Goal: Register for event/course

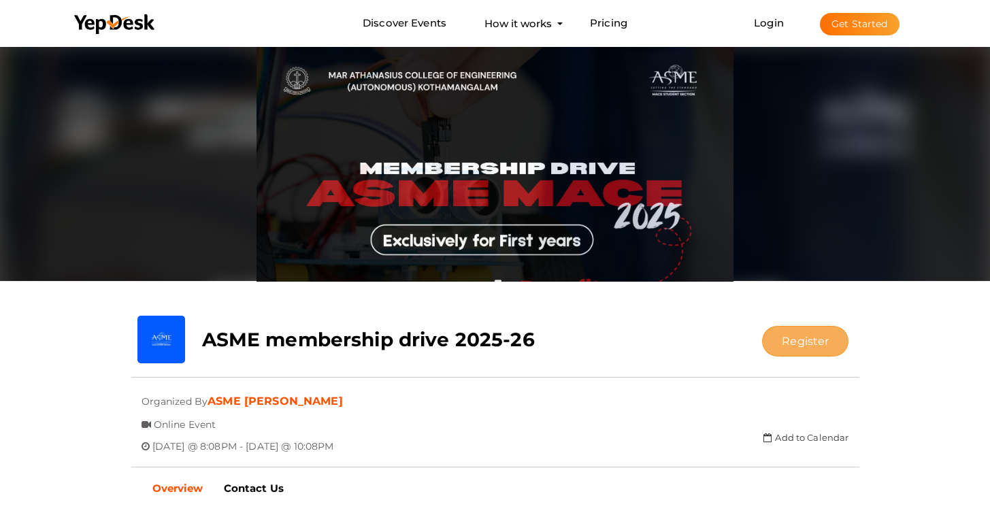
click at [789, 334] on button "Register" at bounding box center [805, 341] width 86 height 31
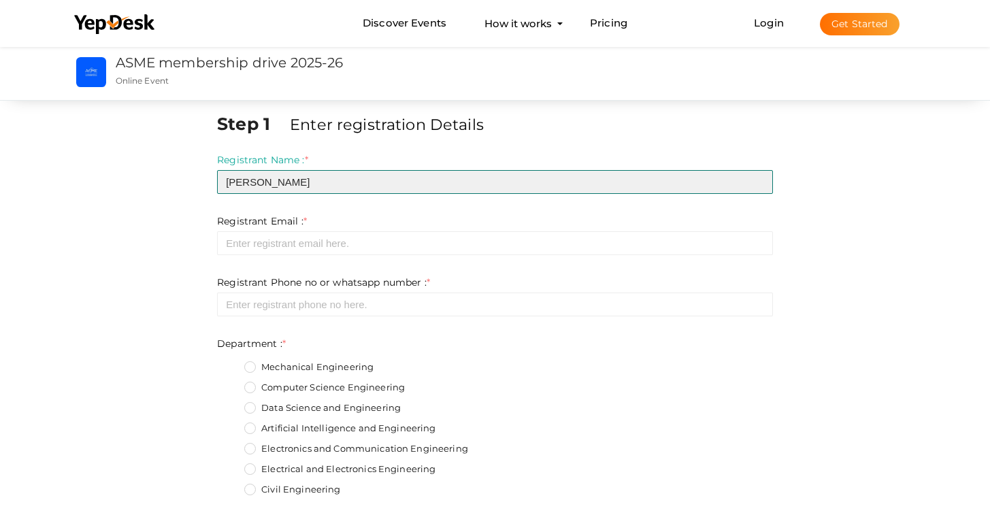
type input "[PERSON_NAME]"
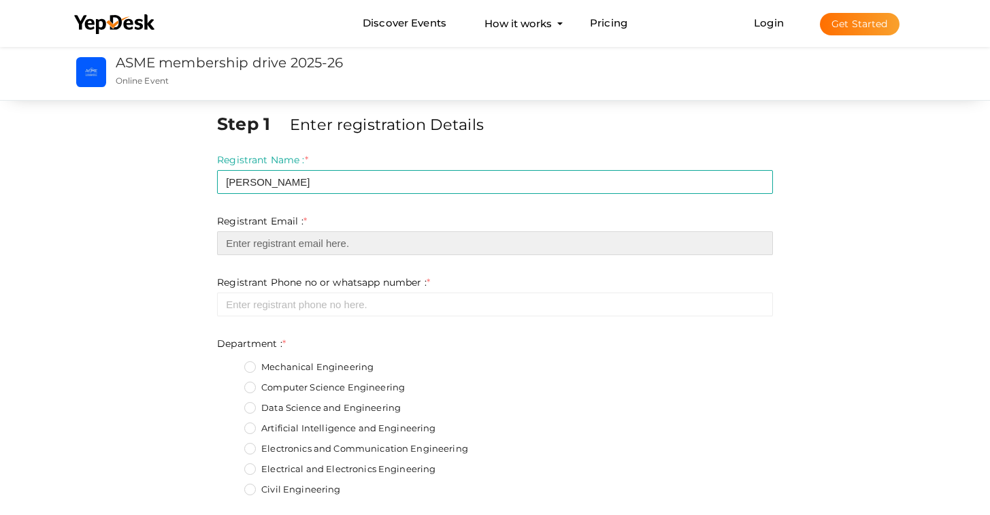
type input "h"
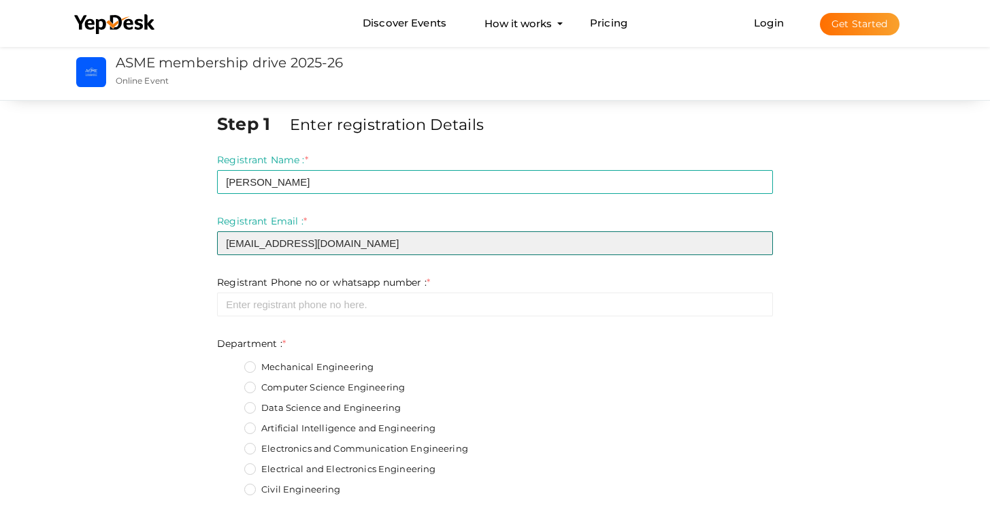
type input "[EMAIL_ADDRESS][DOMAIN_NAME]"
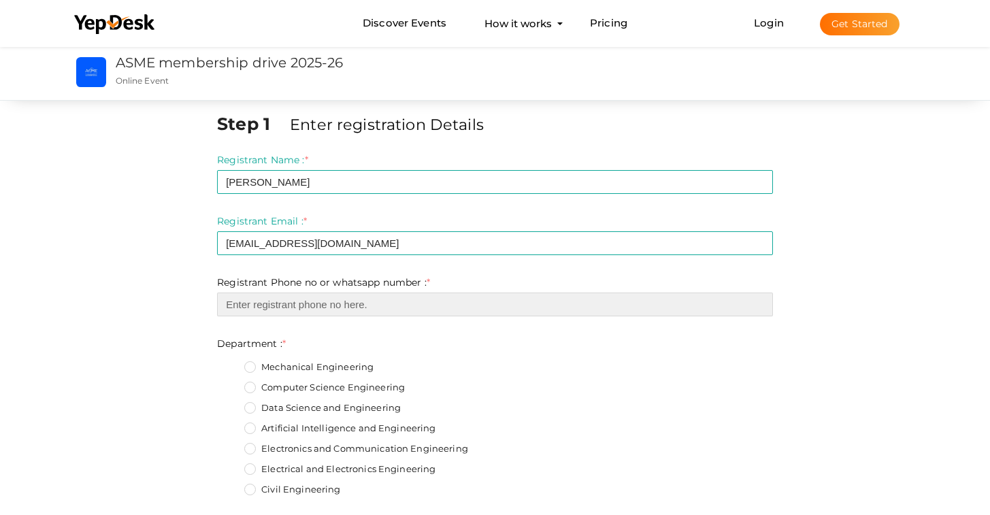
click at [315, 303] on input "number" at bounding box center [495, 305] width 556 height 24
type input "9"
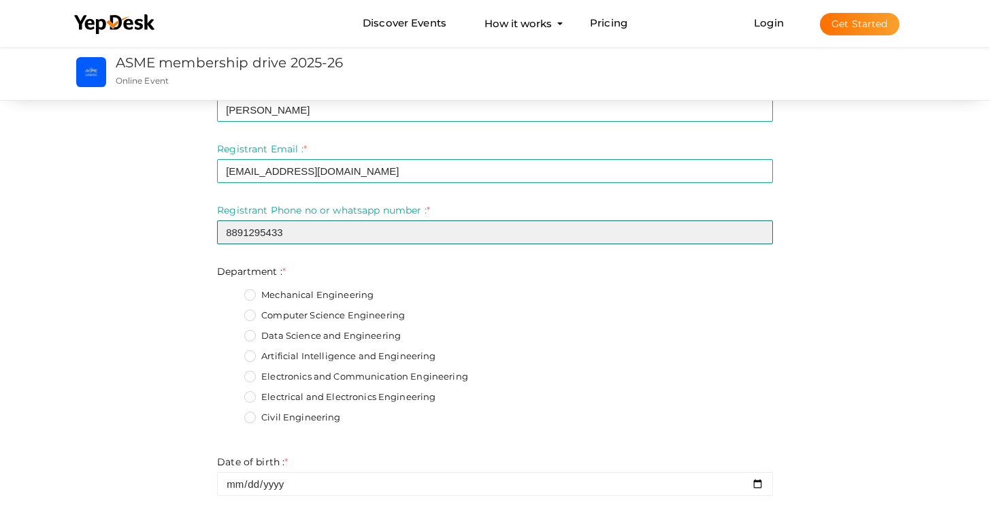
scroll to position [94, 0]
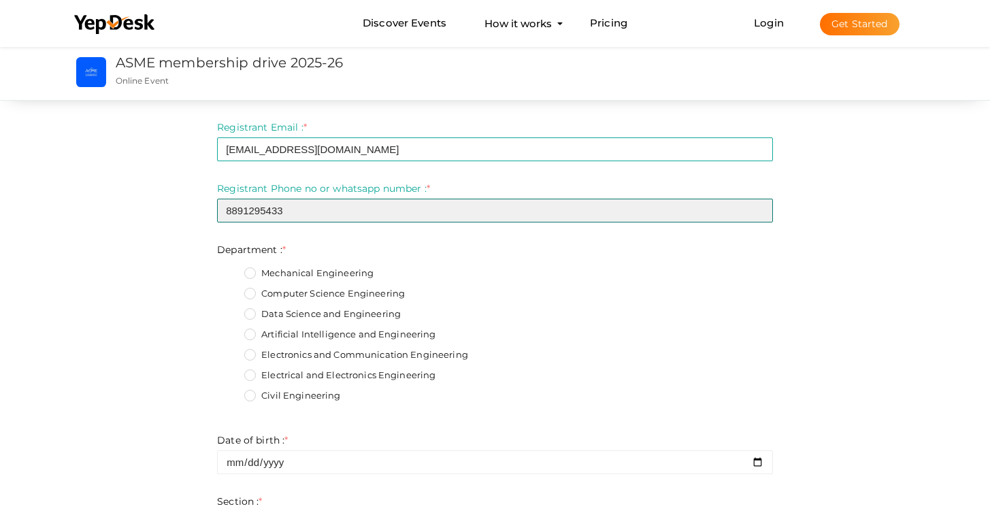
type input "8891295433"
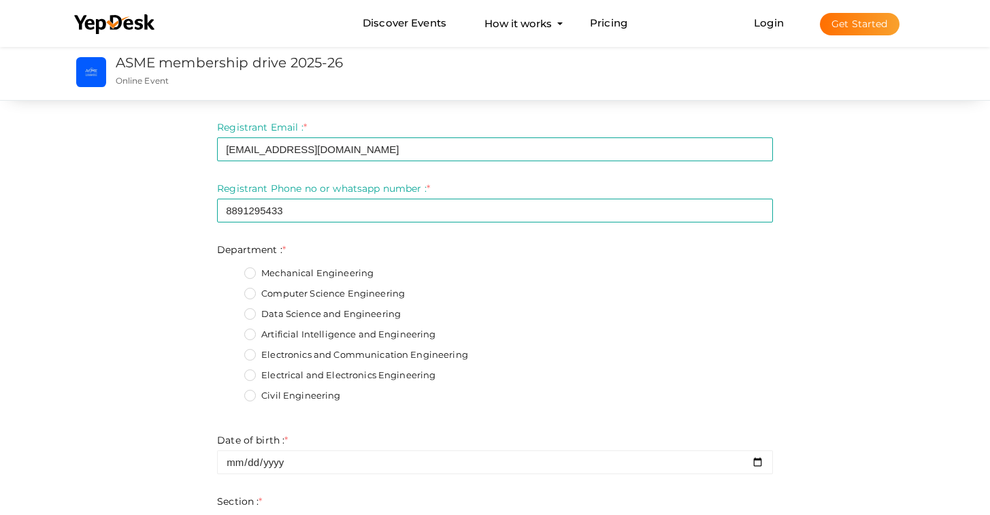
click at [259, 312] on label "Data Science and Engineering" at bounding box center [322, 315] width 156 height 14
click at [231, 310] on input "Data Science and Engineering" at bounding box center [231, 310] width 0 height 0
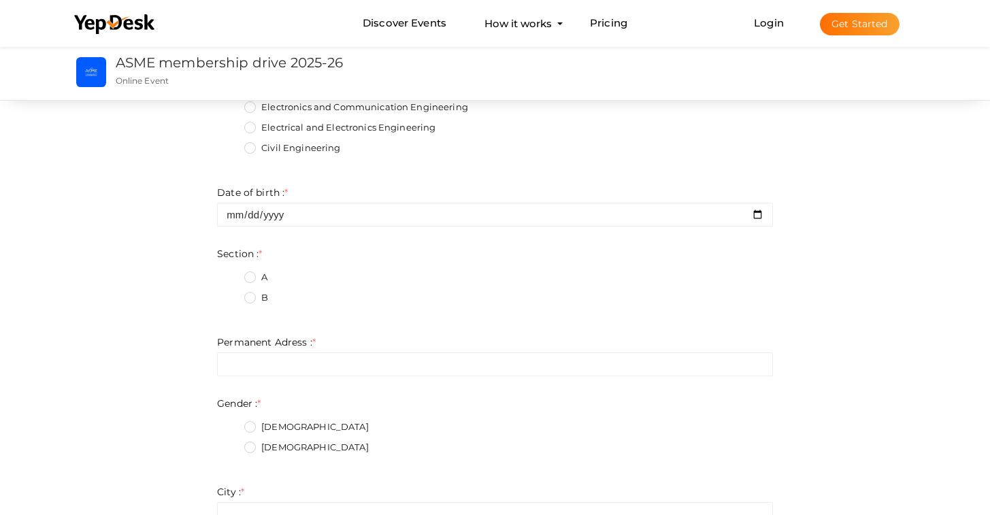
scroll to position [351, 0]
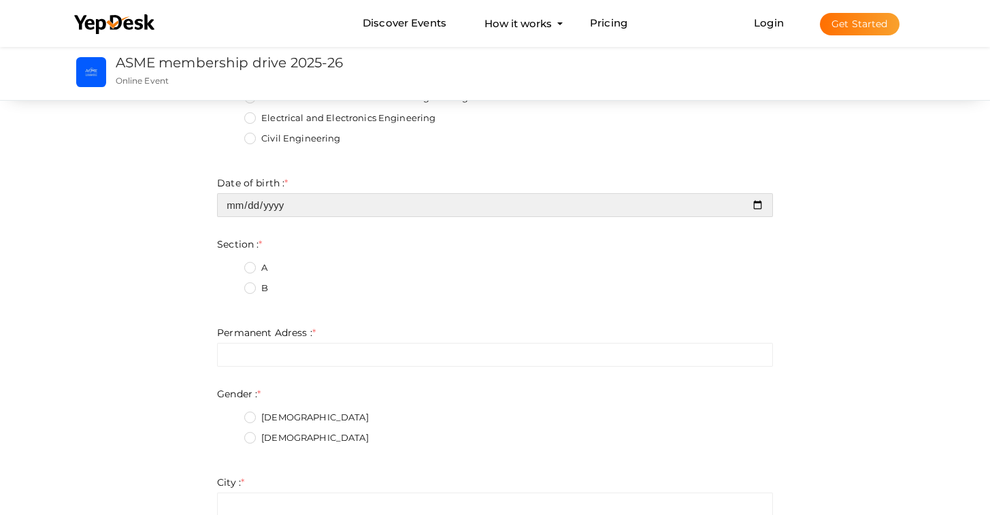
click at [291, 208] on input "date" at bounding box center [495, 205] width 556 height 24
click at [287, 205] on input "date" at bounding box center [495, 205] width 556 height 24
type input "[DATE]"
click at [282, 210] on input "[DATE]" at bounding box center [495, 205] width 556 height 24
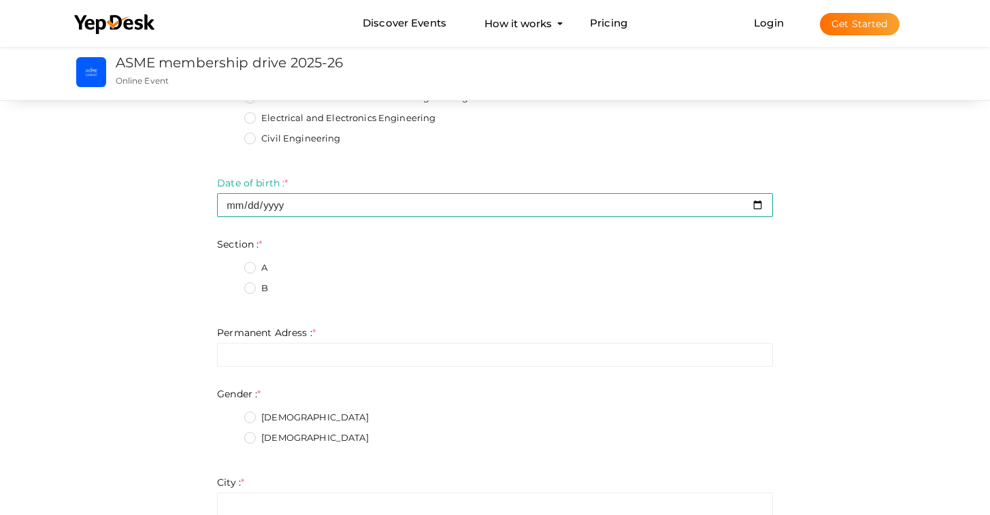
click at [216, 228] on div "Step 1 Enter registration Details Registrant Name : * [PERSON_NAME] Required. I…" at bounding box center [495, 261] width 576 height 1003
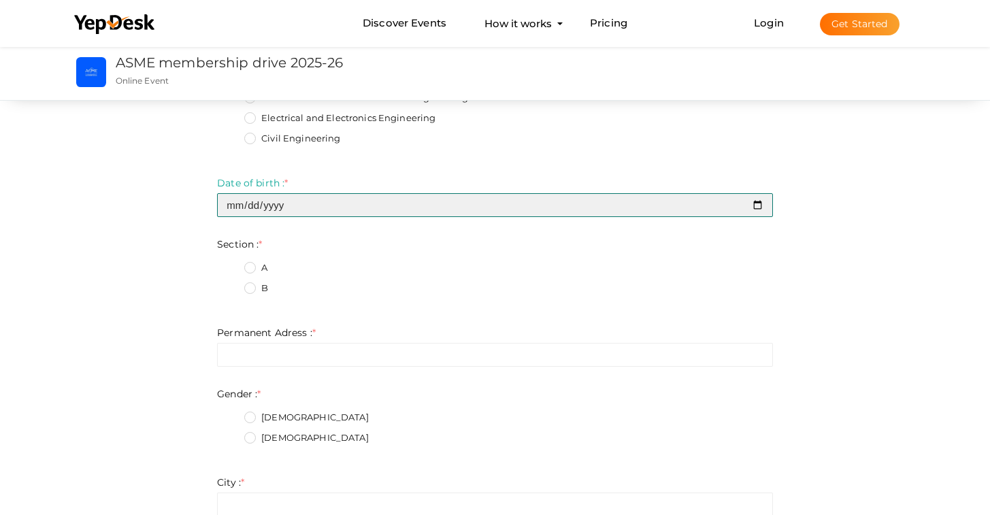
click at [302, 201] on input "[DATE]" at bounding box center [495, 205] width 556 height 24
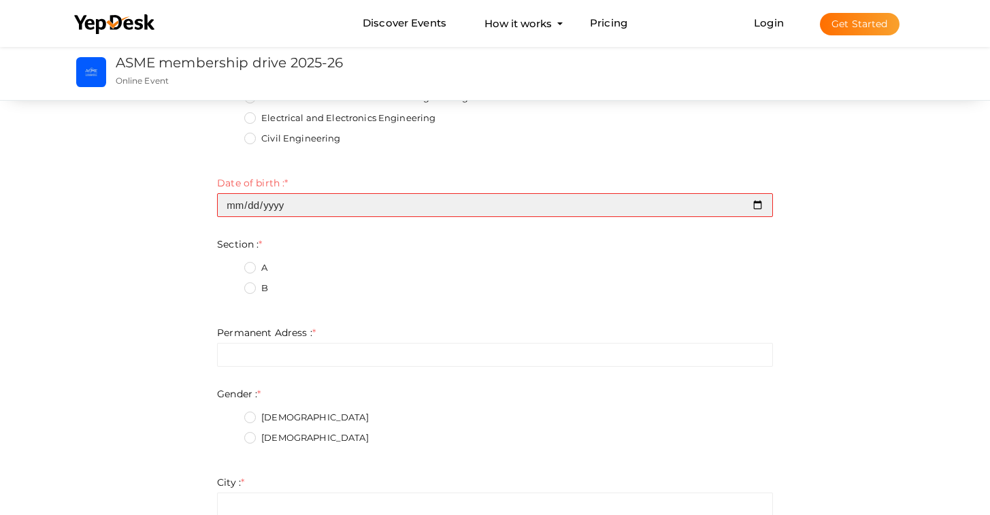
click at [247, 209] on input "date" at bounding box center [495, 205] width 556 height 24
click at [231, 208] on input "date" at bounding box center [495, 205] width 556 height 24
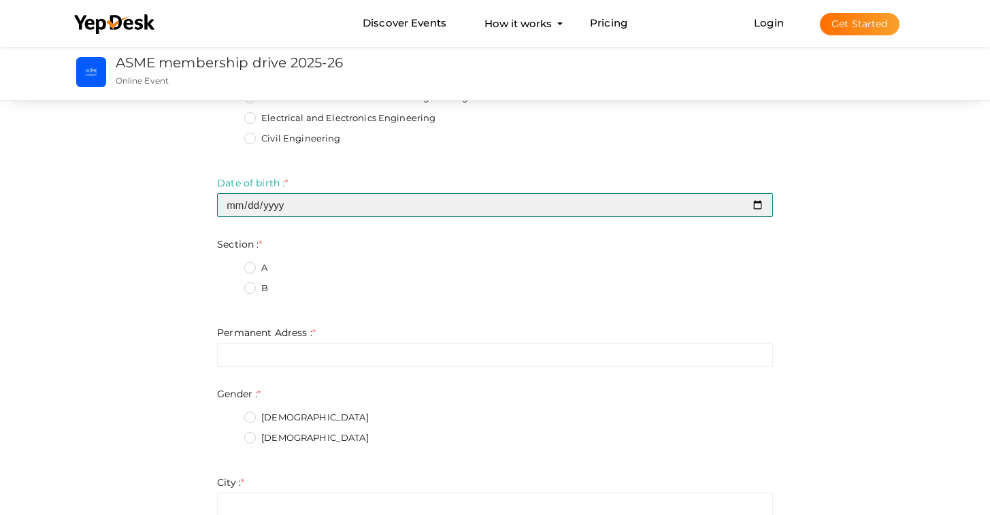
type input "[DATE]"
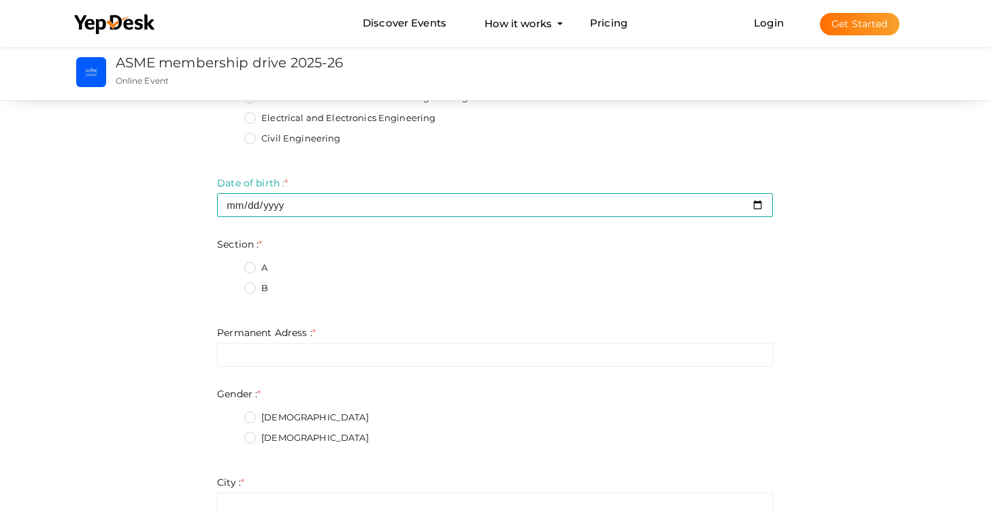
click at [378, 250] on div "Section : * A B Invalid Email Required. Limit exceeds. Limit is - Invalid email…" at bounding box center [495, 271] width 556 height 68
click at [250, 263] on label "A" at bounding box center [255, 268] width 23 height 14
click at [231, 264] on input "A" at bounding box center [231, 264] width 0 height 0
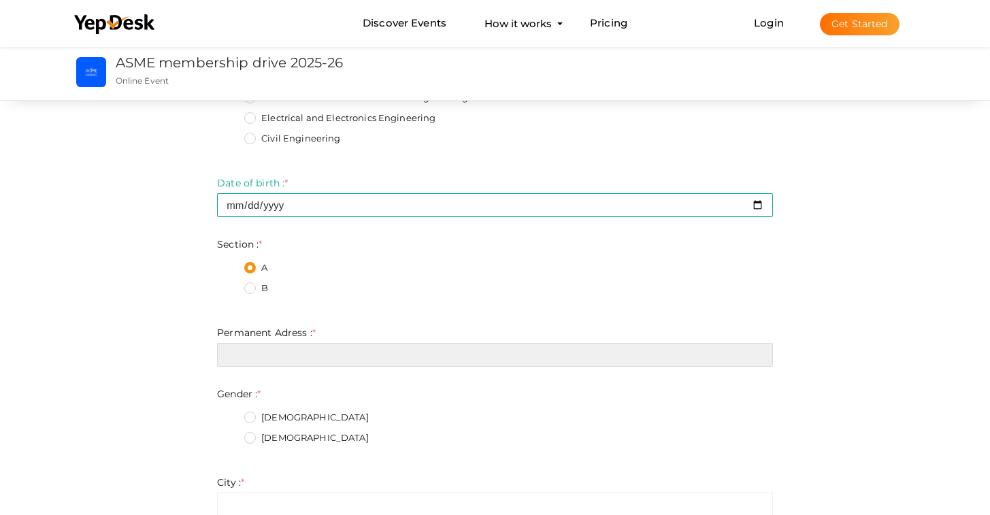
type input "L"
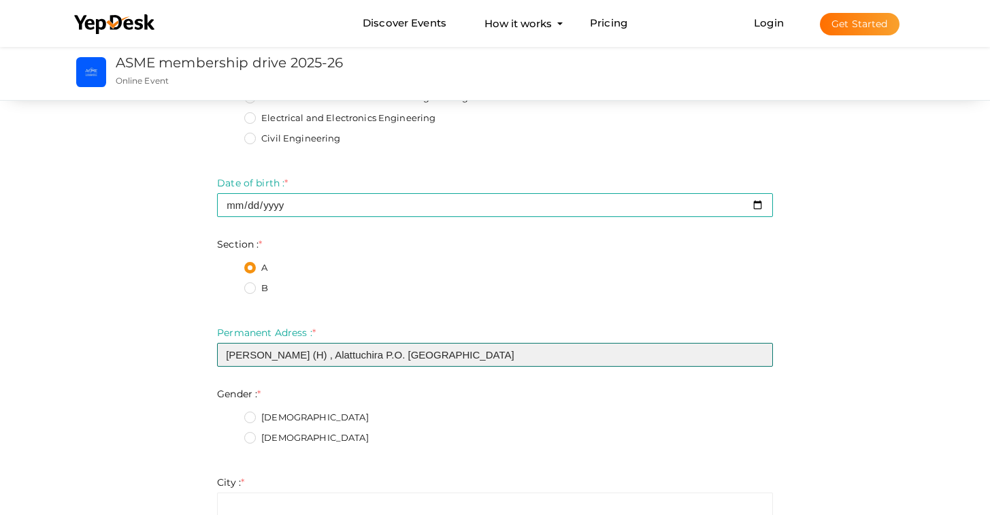
type input "[PERSON_NAME] (H) , Alattuchira P.O. [GEOGRAPHIC_DATA]"
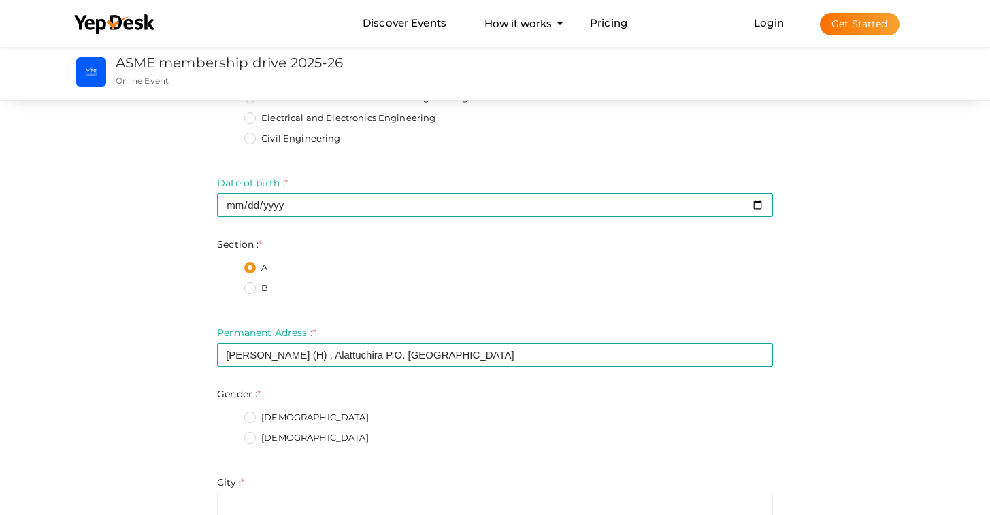
click at [250, 415] on label "[DEMOGRAPHIC_DATA]" at bounding box center [306, 418] width 125 height 14
click at [231, 414] on input "[DEMOGRAPHIC_DATA]" at bounding box center [231, 414] width 0 height 0
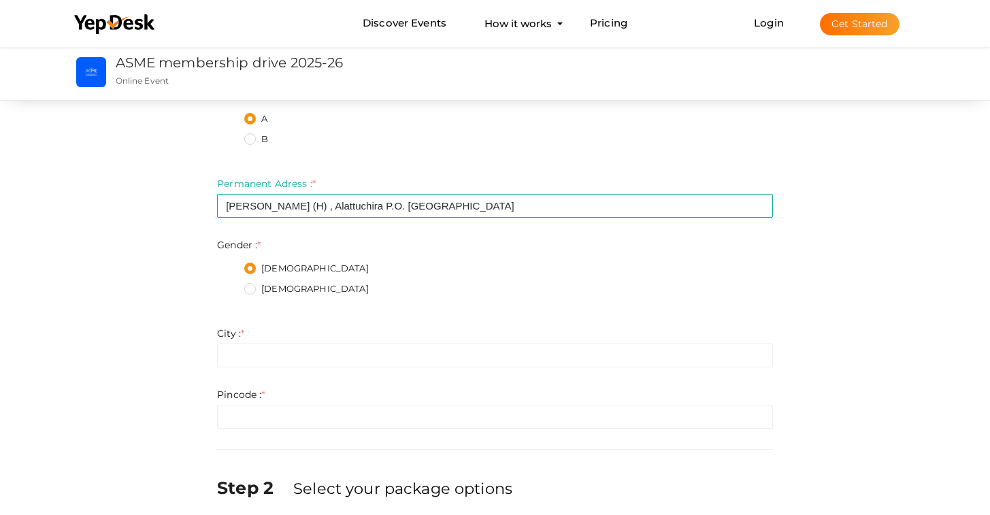
scroll to position [541, 0]
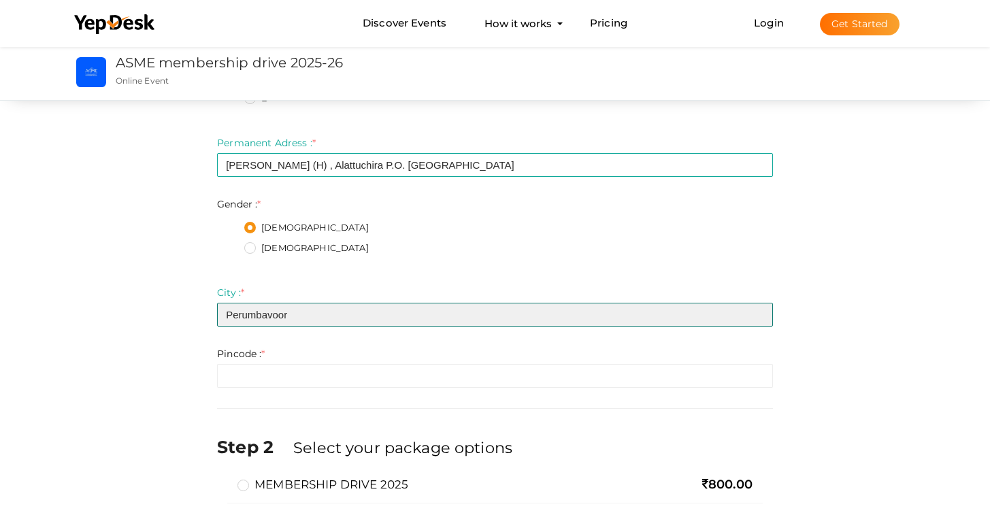
type input "Perumbavoor"
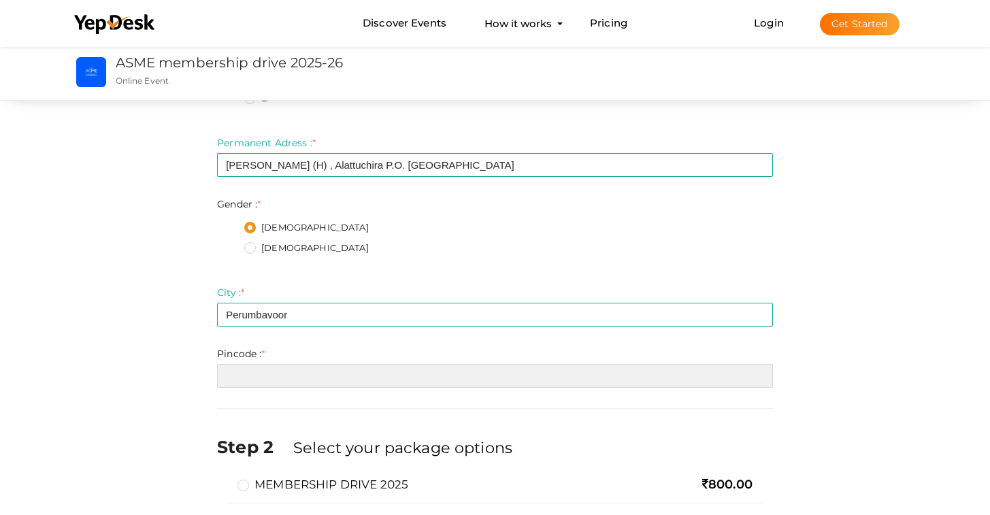
click at [259, 380] on input "number" at bounding box center [495, 376] width 556 height 24
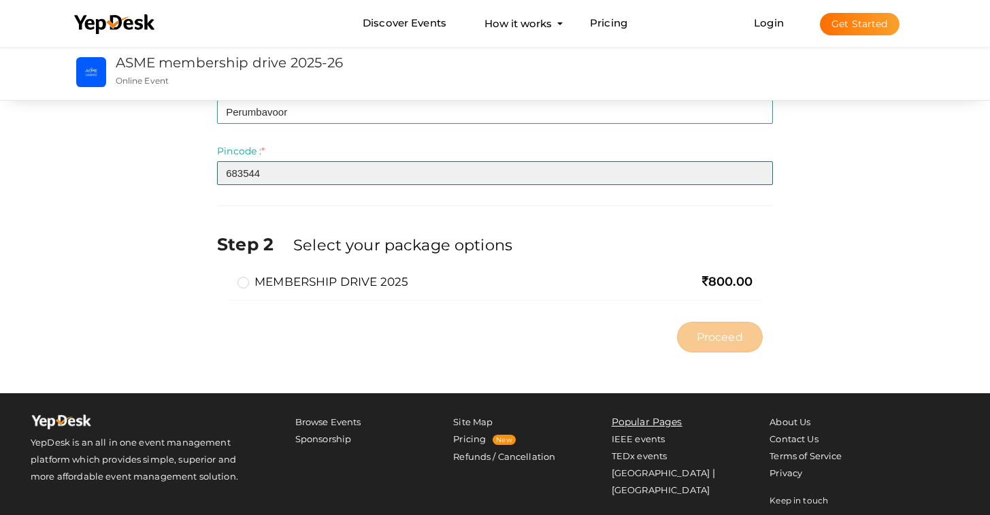
scroll to position [755, 0]
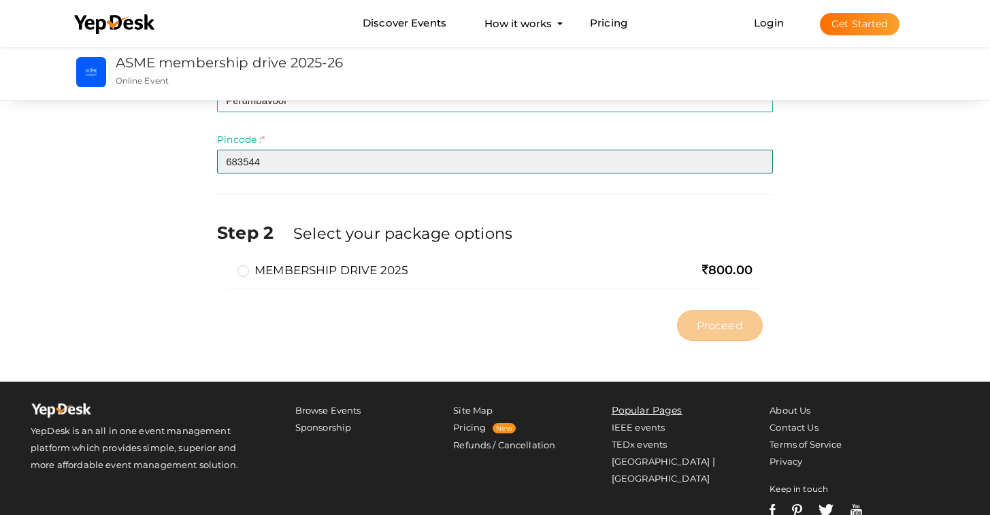
type input "683544"
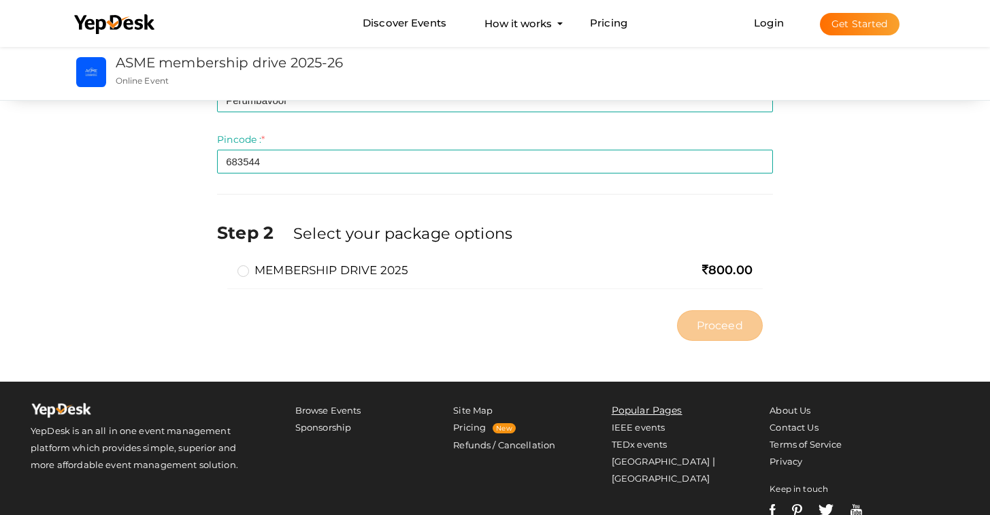
click at [240, 271] on label "MEMBERSHIP DRIVE 2025" at bounding box center [322, 270] width 171 height 16
click at [224, 265] on input "MEMBERSHIP DRIVE 2025" at bounding box center [224, 265] width 0 height 0
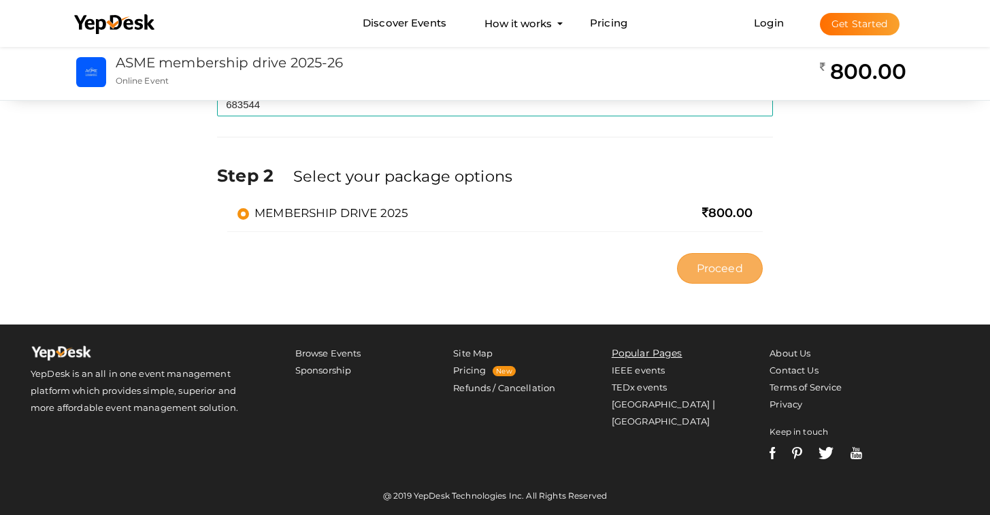
scroll to position [812, 0]
click at [729, 267] on span "Proceed" at bounding box center [720, 269] width 46 height 16
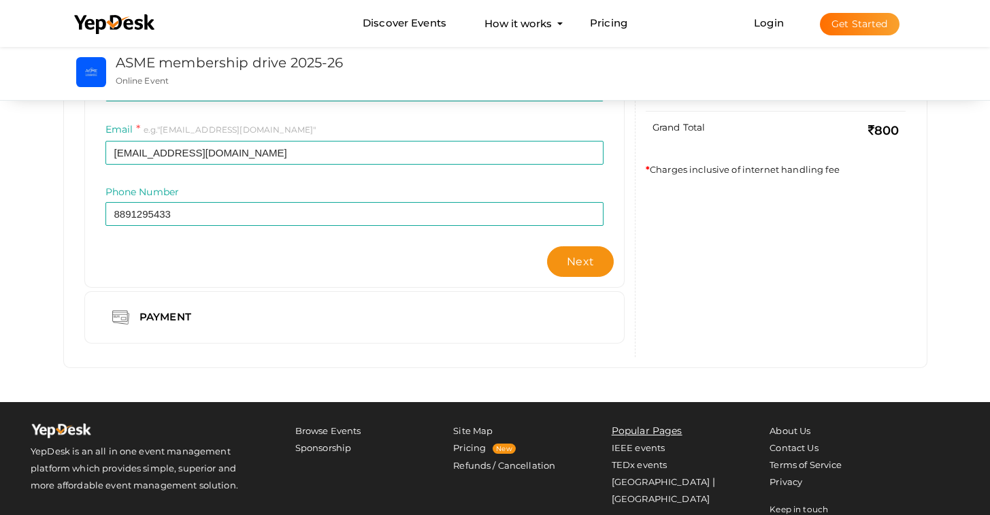
scroll to position [218, 0]
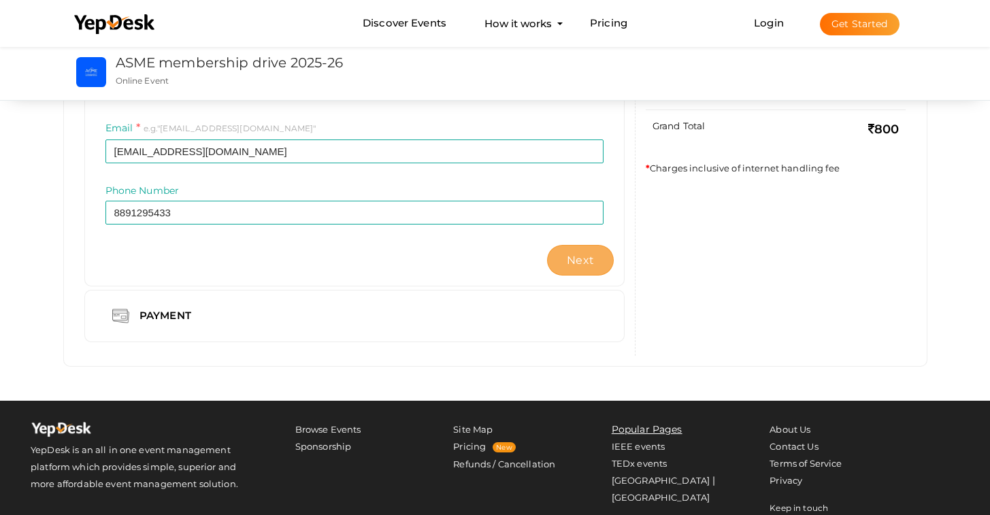
click at [561, 259] on button "Next" at bounding box center [580, 260] width 67 height 31
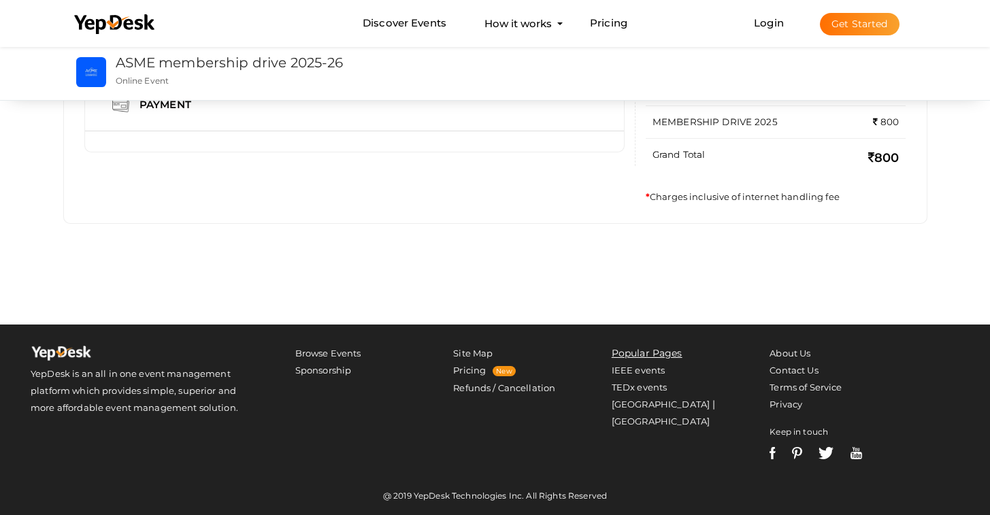
scroll to position [190, 0]
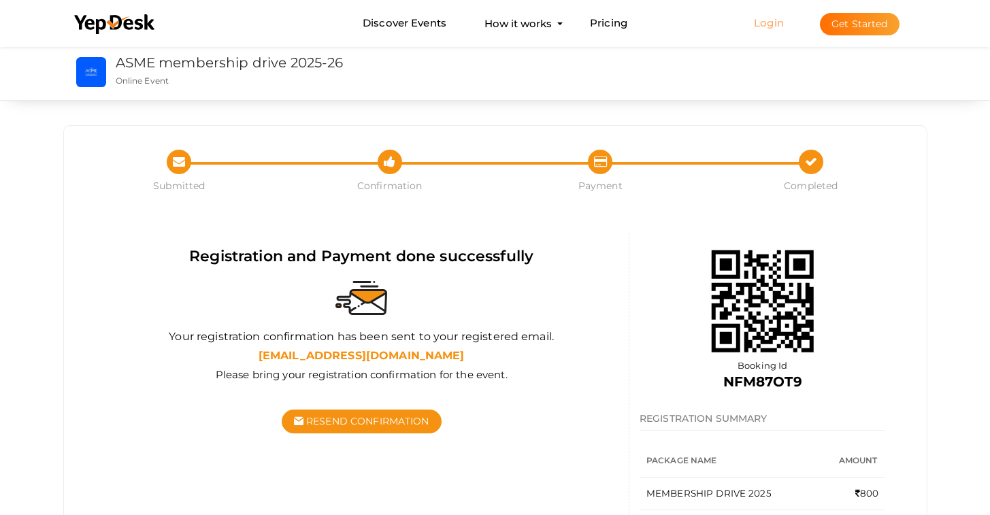
click at [774, 24] on link "Login" at bounding box center [769, 22] width 30 height 13
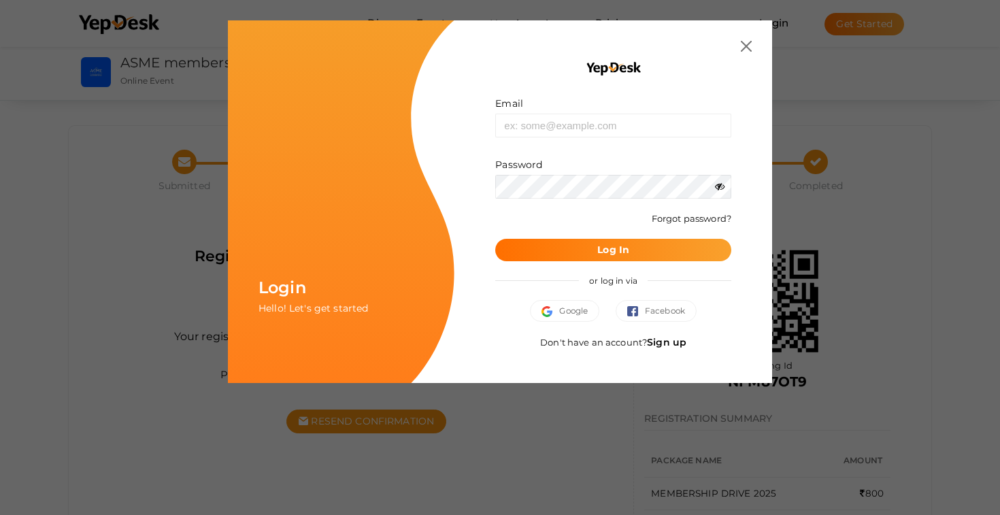
click at [734, 47] on div at bounding box center [613, 46] width 277 height 11
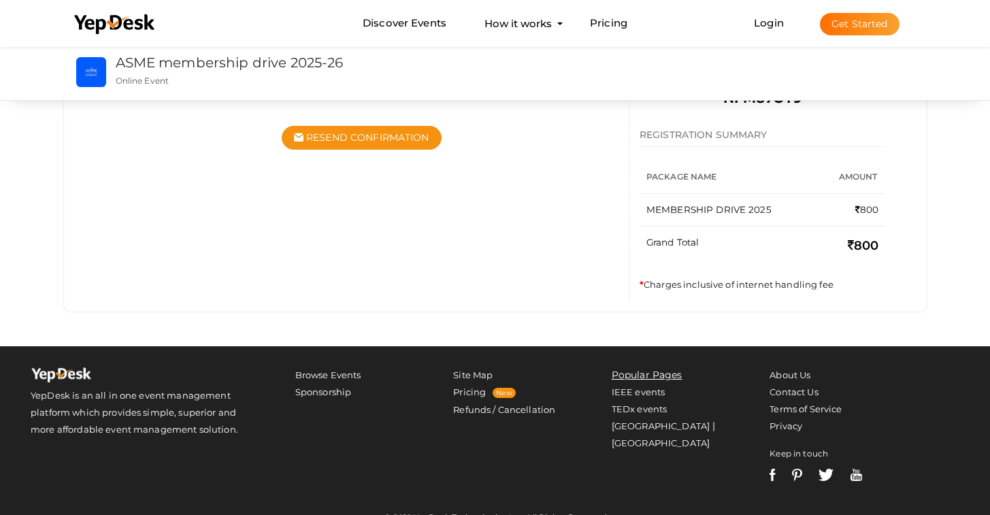
scroll to position [291, 0]
